Goal: Task Accomplishment & Management: Manage account settings

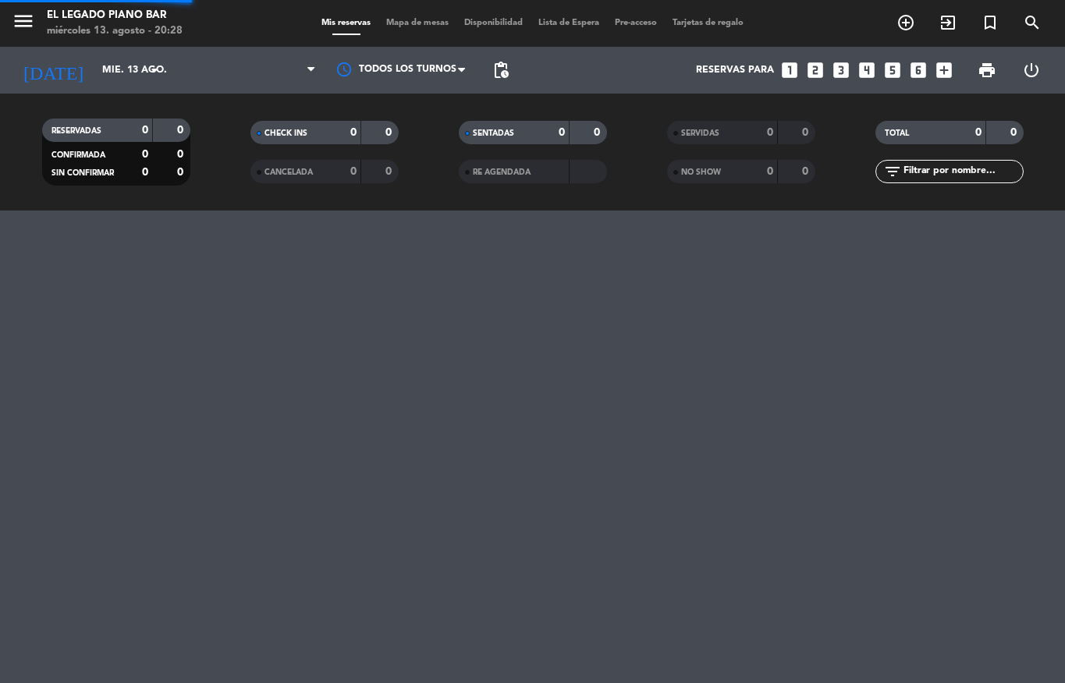
click at [503, 73] on span "pending_actions" at bounding box center [500, 70] width 19 height 19
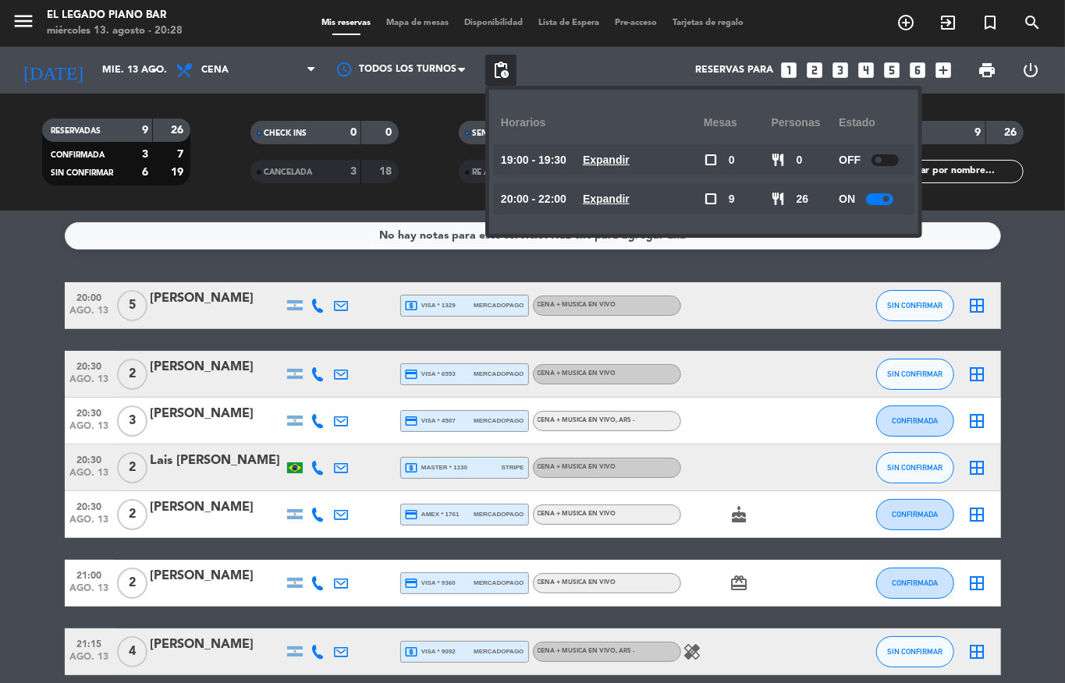
click at [884, 191] on div "ON" at bounding box center [872, 198] width 68 height 31
click at [884, 198] on div at bounding box center [879, 199] width 27 height 12
click at [839, 265] on div "No hay notas para este servicio. Haz clic para agregar una 20:00 [DATE] 5 [PERS…" at bounding box center [532, 447] width 1065 height 473
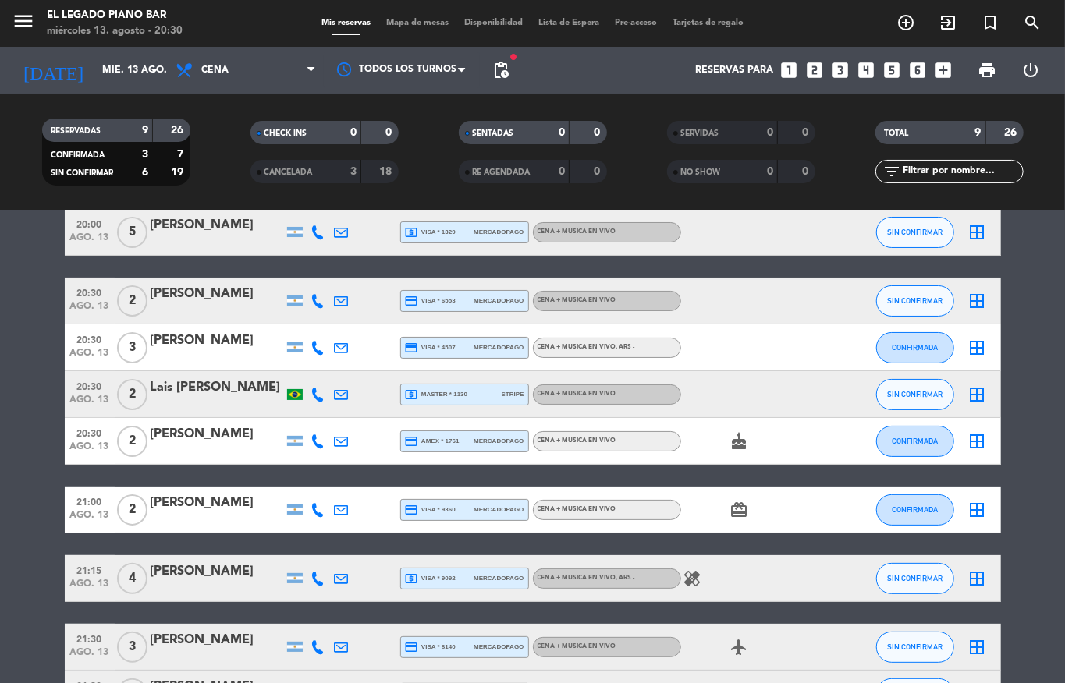
scroll to position [60, 0]
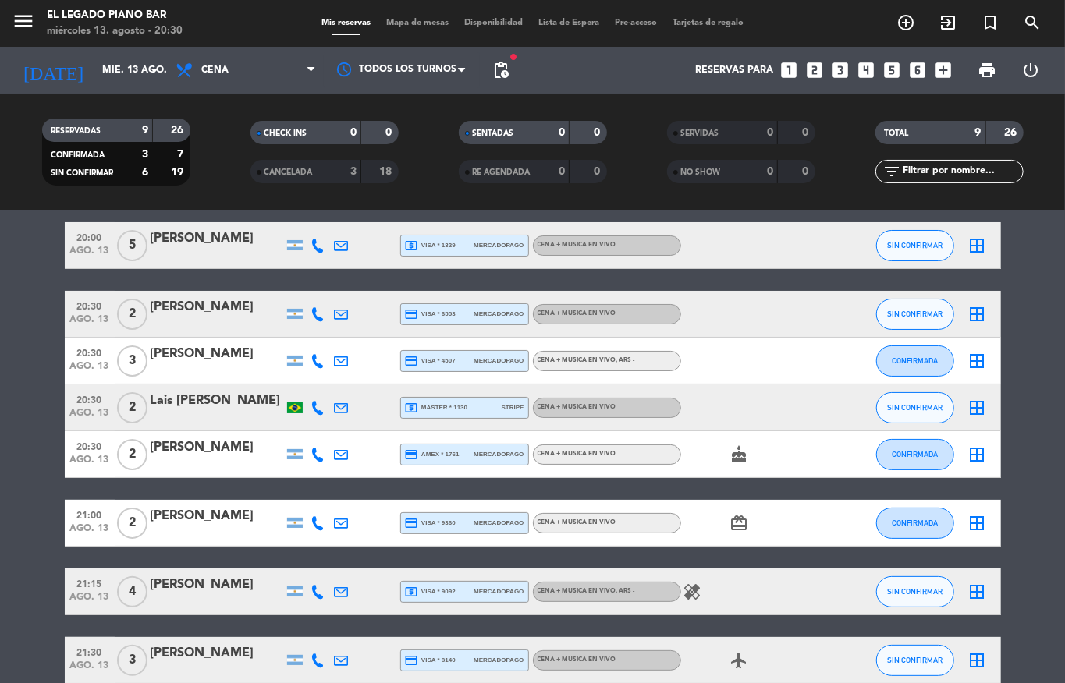
click at [30, 619] on bookings-row "20:00 [DATE] 5 [PERSON_NAME] local_atm visa * 1329 mercadopago CENA + MUSICA EN…" at bounding box center [532, 476] width 1065 height 509
click at [70, 580] on span "21:15" at bounding box center [89, 583] width 39 height 18
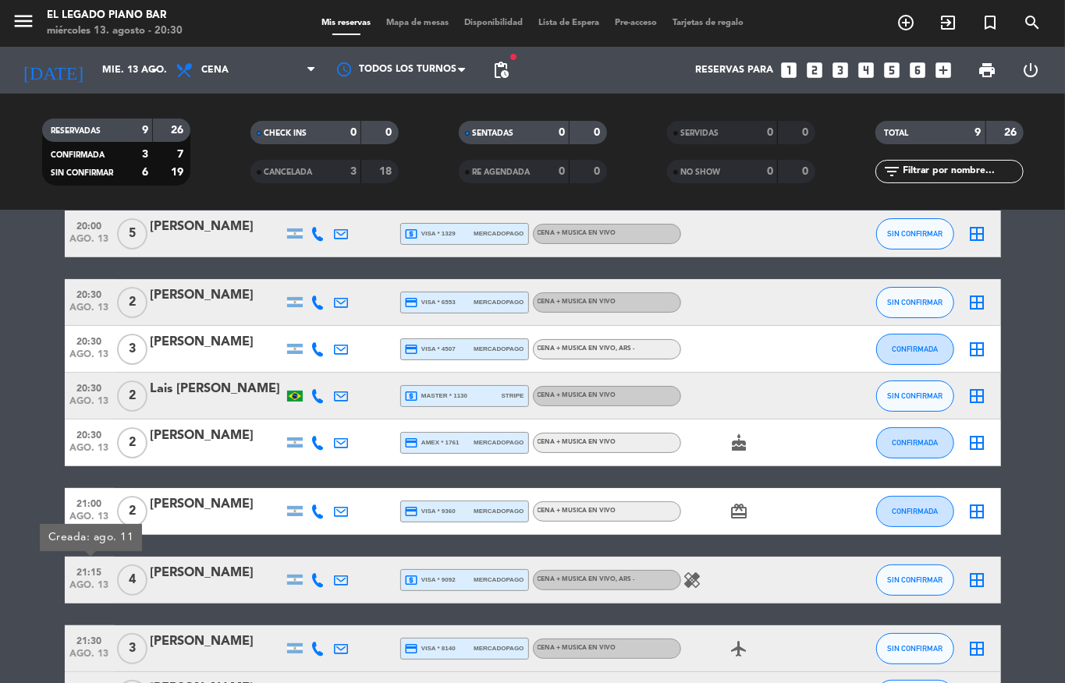
scroll to position [69, 0]
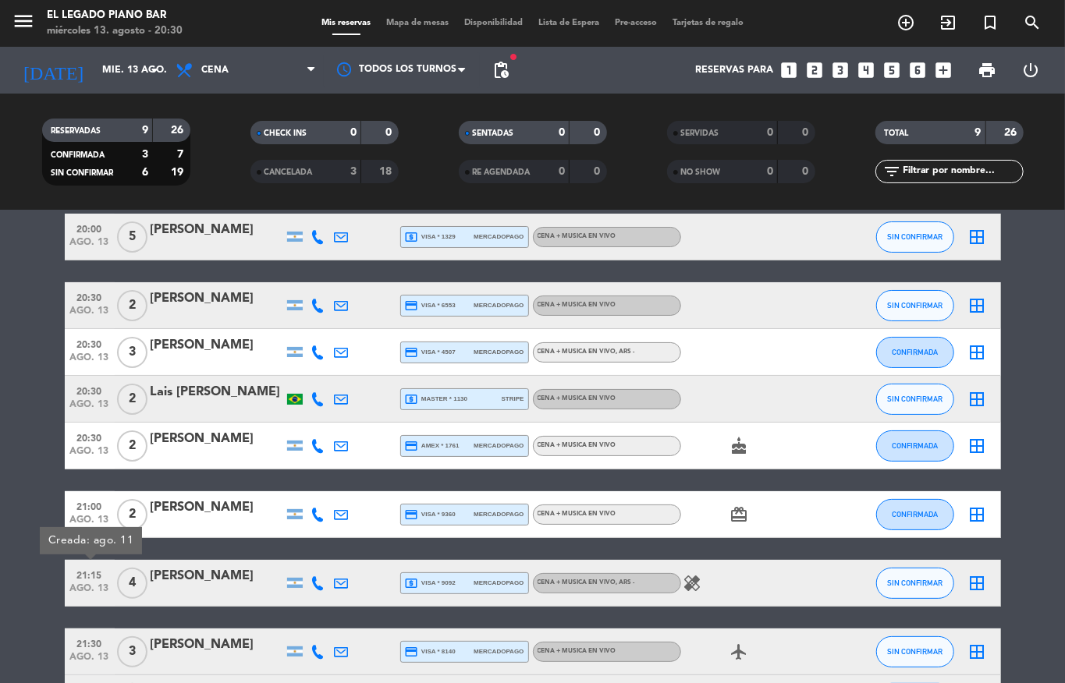
click at [23, 491] on bookings-row "20:00 [DATE] 5 [PERSON_NAME] local_atm visa * 1329 mercadopago CENA + MUSICA EN…" at bounding box center [532, 468] width 1065 height 509
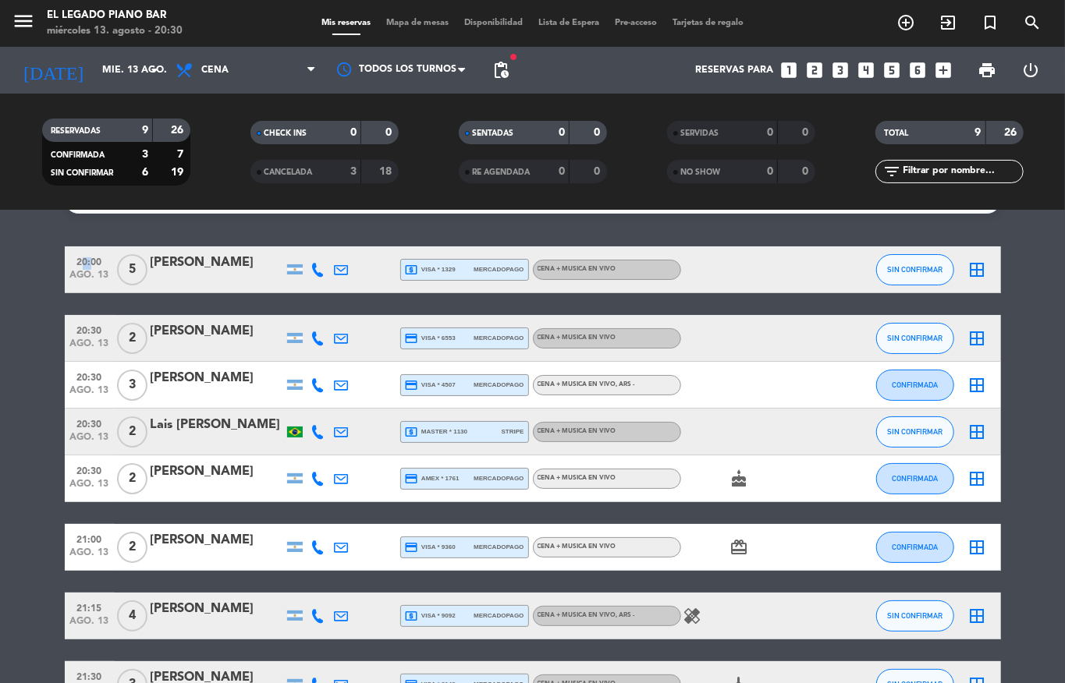
scroll to position [13, 0]
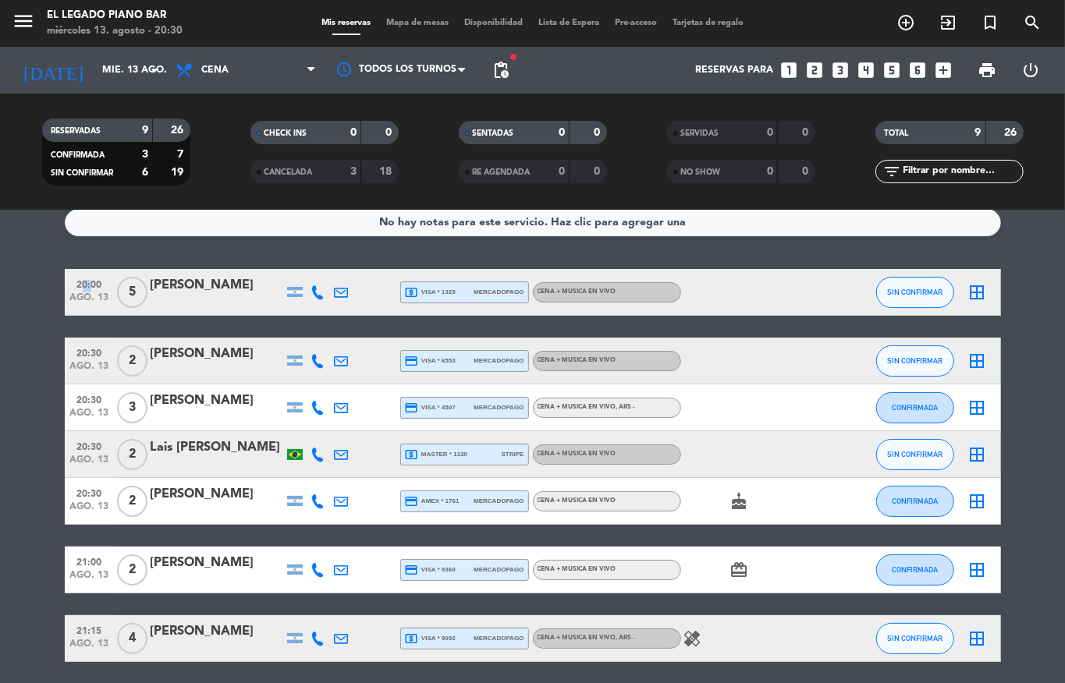
click at [70, 371] on span "ago. 13" at bounding box center [89, 370] width 39 height 18
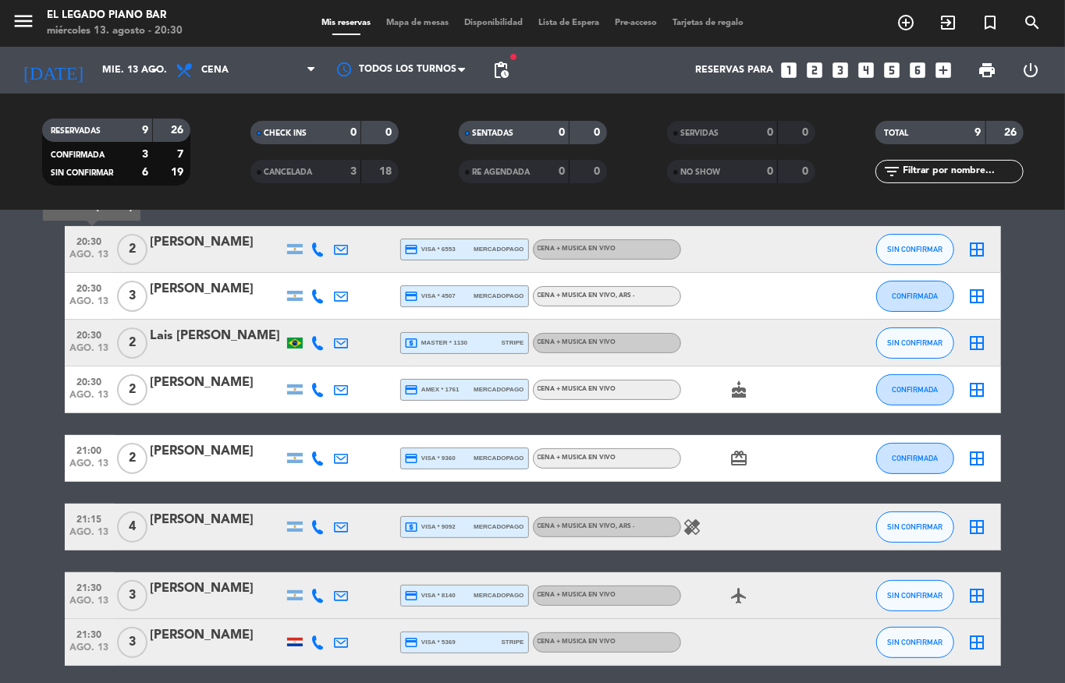
scroll to position [186, 0]
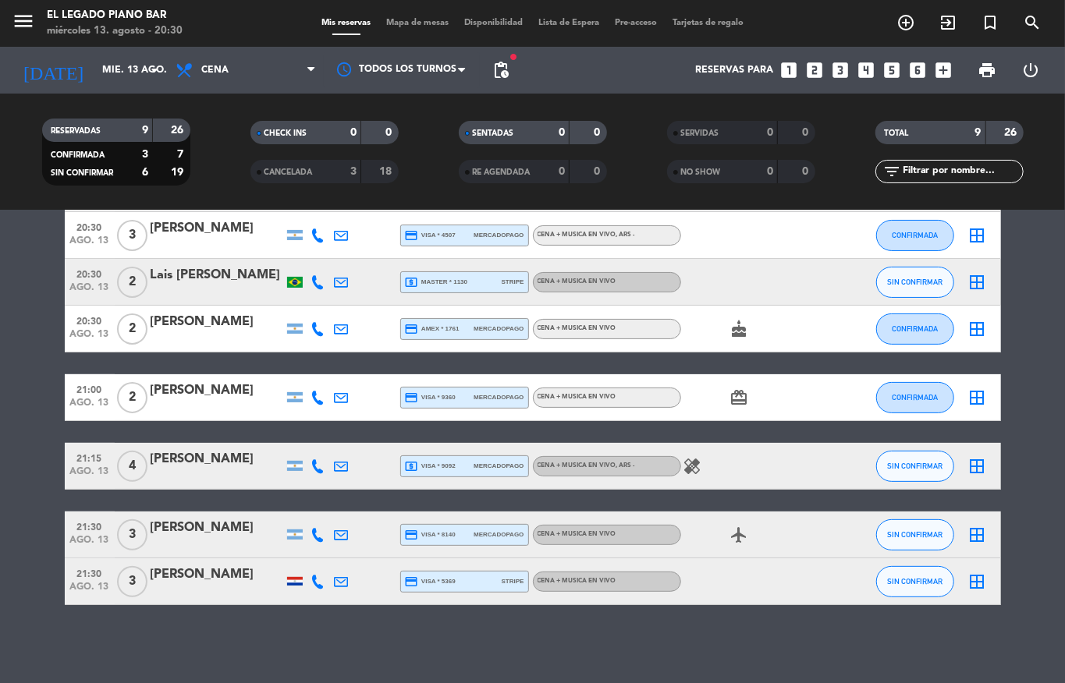
click at [16, 291] on bookings-row "20:00 [DATE] 5 [PERSON_NAME] local_atm visa * 1329 mercadopago CENA + MUSICA EN…" at bounding box center [532, 351] width 1065 height 509
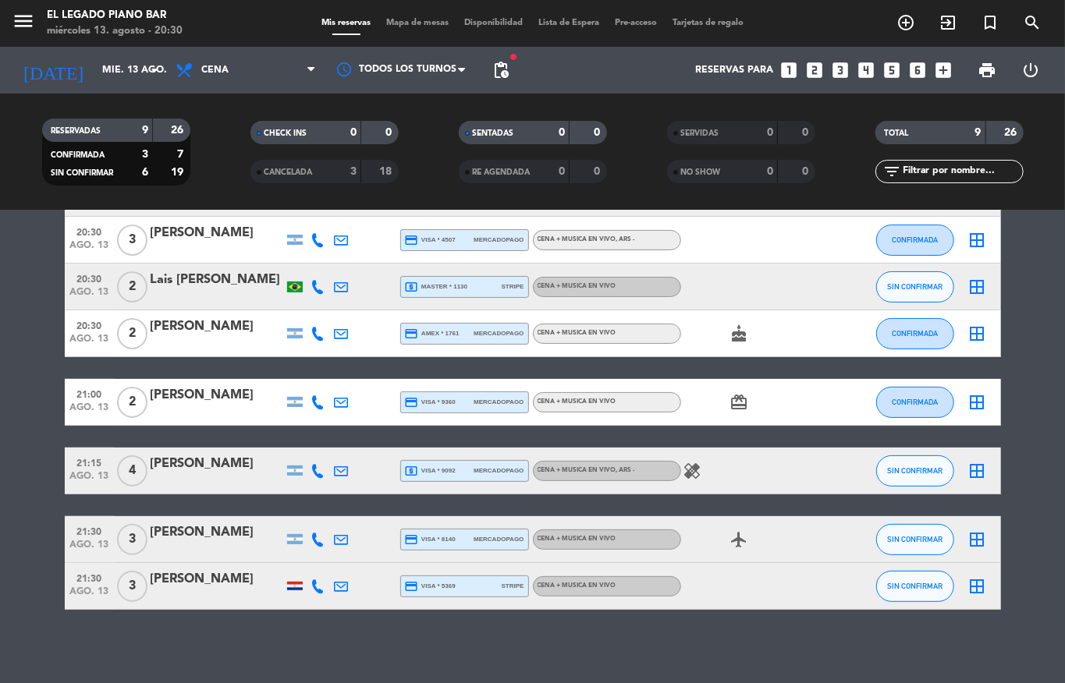
scroll to position [172, 0]
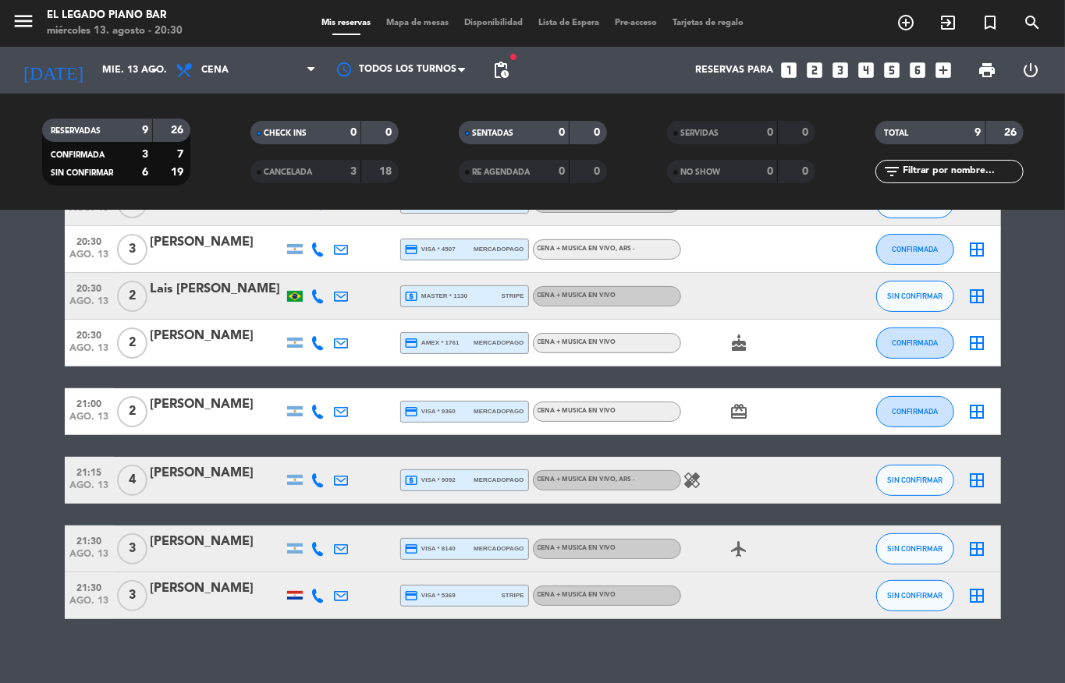
click at [29, 366] on bookings-row "20:00 [DATE] 5 [PERSON_NAME] local_atm visa * 1329 mercadopago CENA + MUSICA EN…" at bounding box center [532, 365] width 1065 height 509
click at [28, 367] on bookings-row "20:00 [DATE] 5 [PERSON_NAME] local_atm visa * 1329 mercadopago CENA + MUSICA EN…" at bounding box center [532, 365] width 1065 height 509
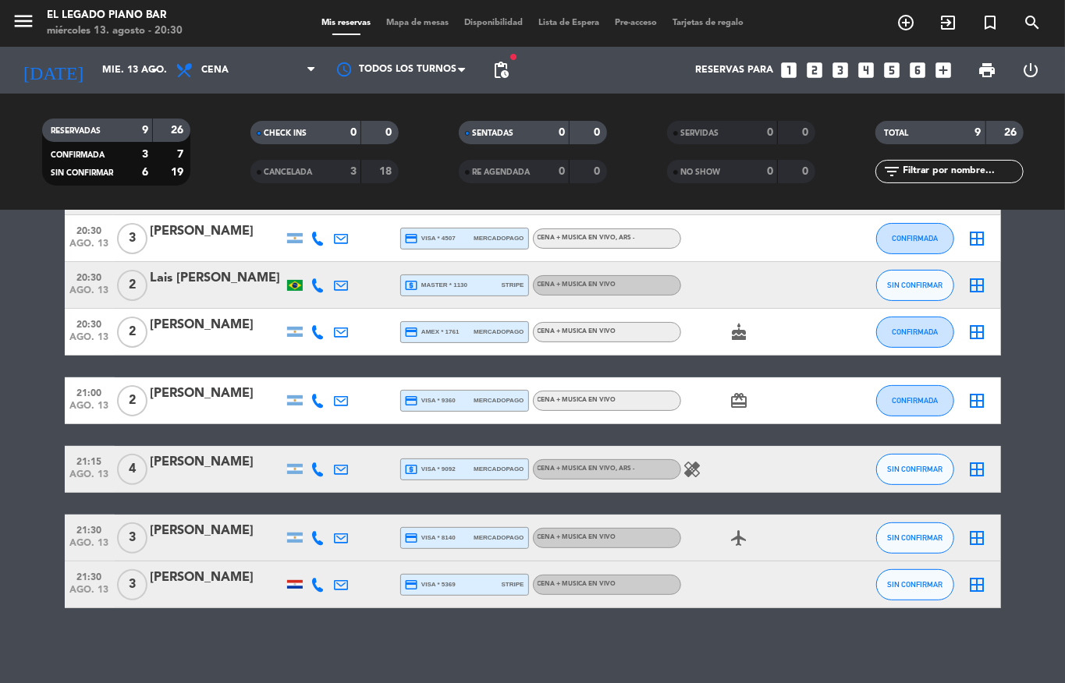
scroll to position [186, 0]
